Goal: Find specific page/section: Find specific page/section

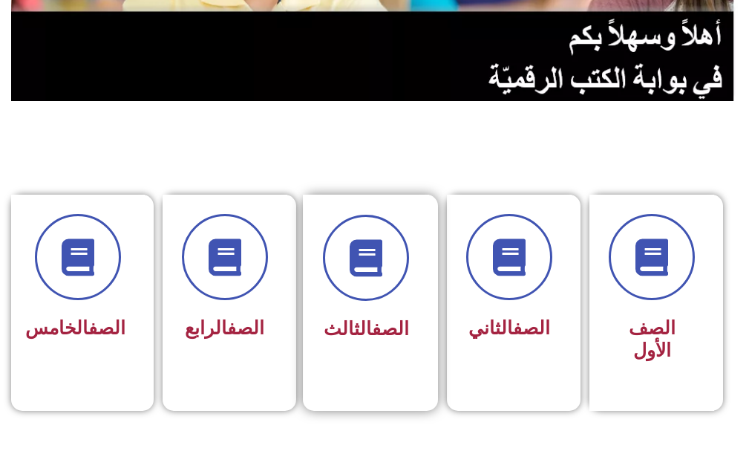
scroll to position [297, 0]
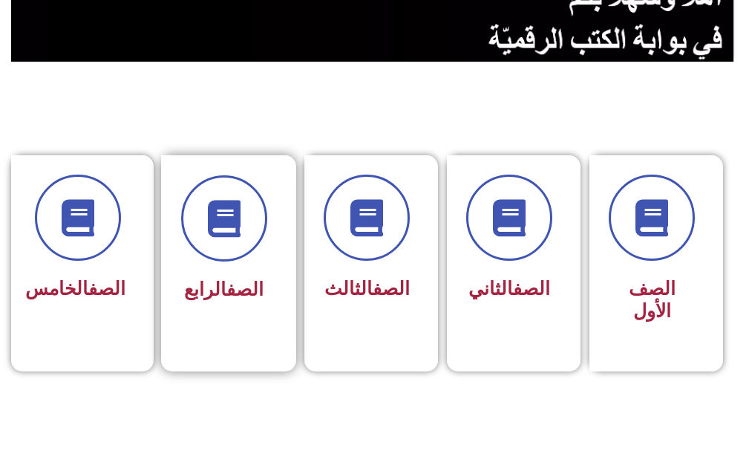
click at [238, 278] on div "الصف الرابع" at bounding box center [224, 291] width 86 height 36
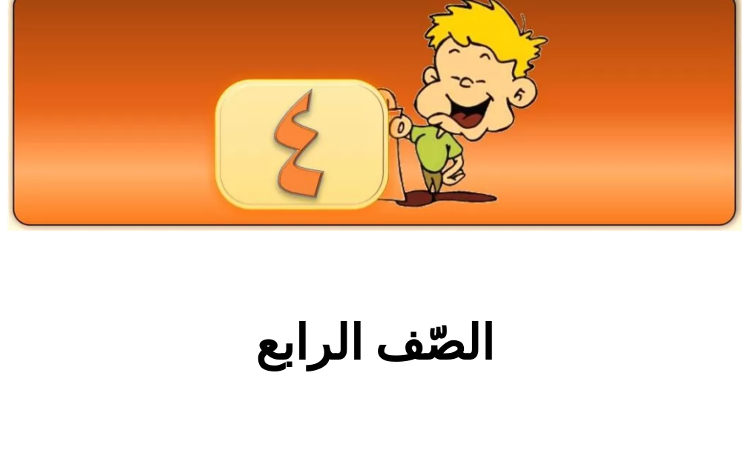
scroll to position [371, 0]
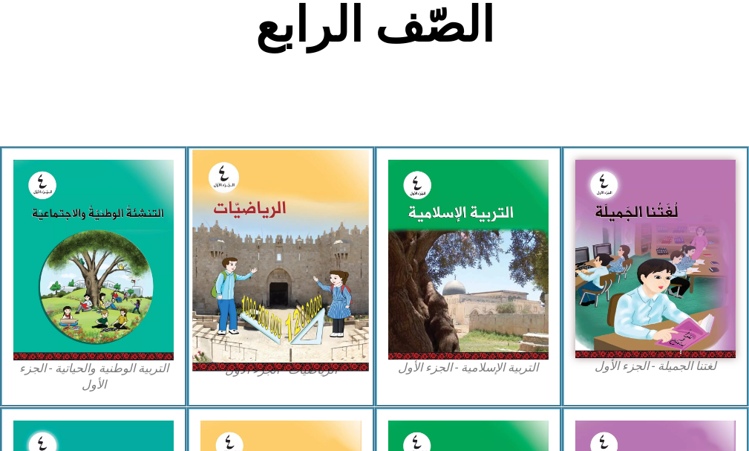
click at [237, 282] on img at bounding box center [280, 260] width 177 height 221
click at [265, 271] on img at bounding box center [280, 260] width 177 height 221
click at [232, 183] on img at bounding box center [280, 260] width 177 height 221
